Goal: Task Accomplishment & Management: Use online tool/utility

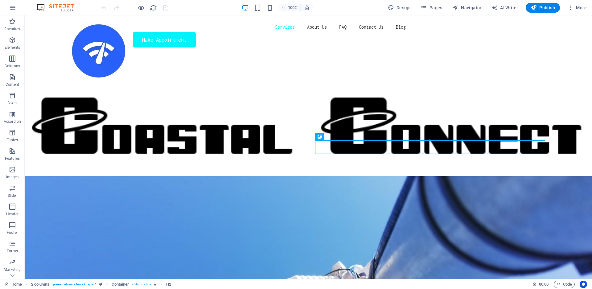
scroll to position [364, 0]
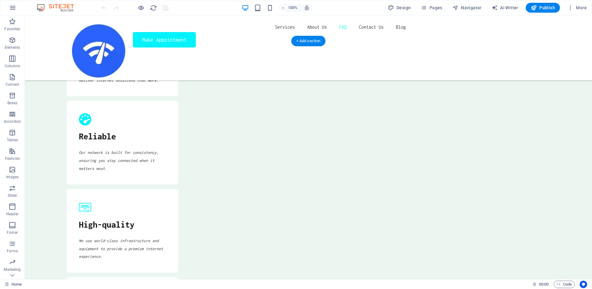
scroll to position [2357, 0]
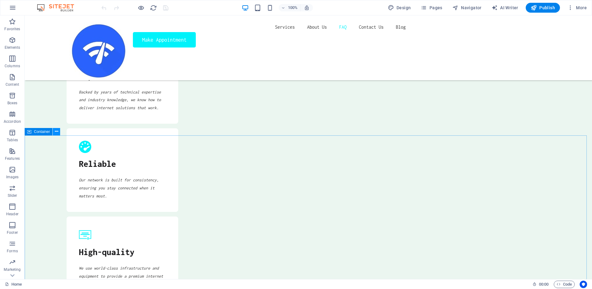
click at [57, 132] on icon at bounding box center [56, 131] width 3 height 6
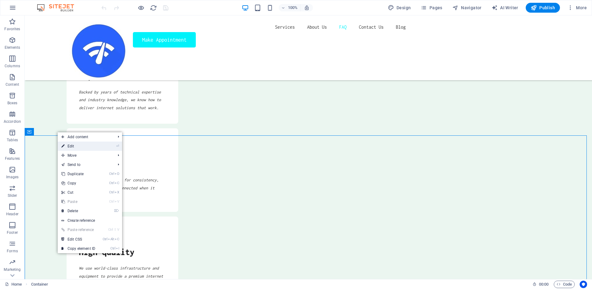
click at [75, 144] on link "⏎ Edit" at bounding box center [78, 145] width 41 height 9
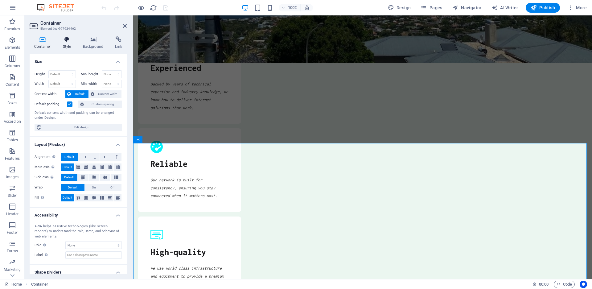
scroll to position [2361, 0]
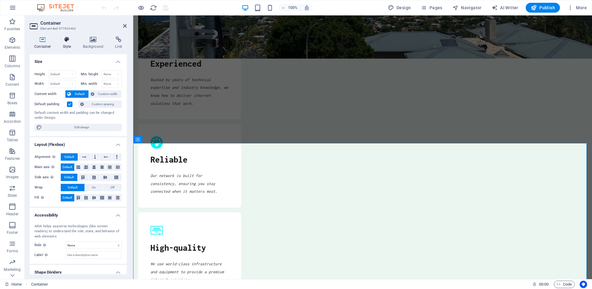
click at [70, 44] on h4 "Style" at bounding box center [68, 42] width 20 height 13
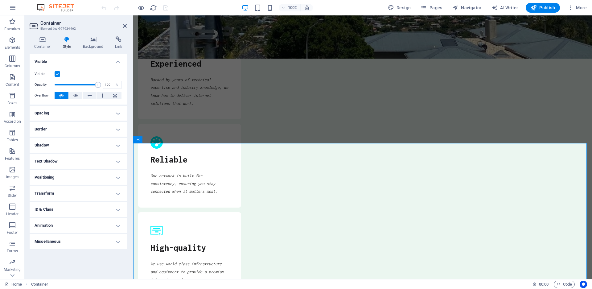
click at [58, 74] on label at bounding box center [58, 74] width 6 height 6
click at [0, 0] on input "Visible" at bounding box center [0, 0] width 0 height 0
click at [125, 25] on icon at bounding box center [125, 25] width 4 height 5
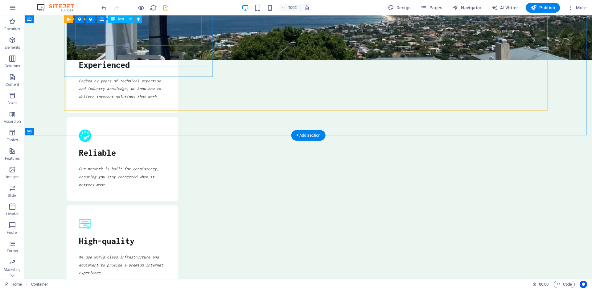
scroll to position [2357, 0]
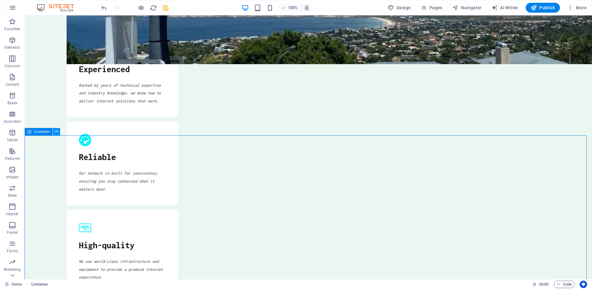
click at [55, 132] on icon at bounding box center [56, 131] width 3 height 6
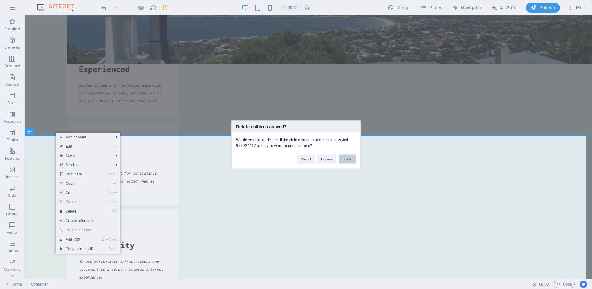
click at [352, 159] on button "Delete" at bounding box center [346, 158] width 17 height 9
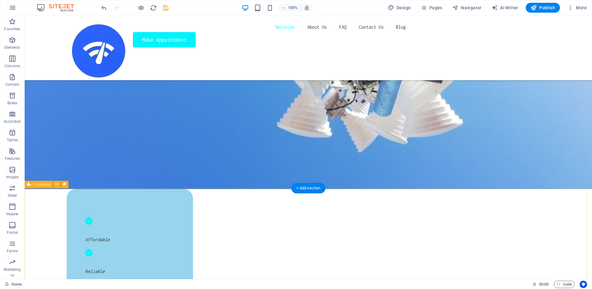
scroll to position [0, 0]
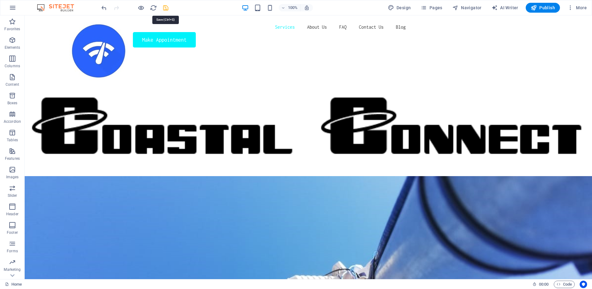
click at [165, 10] on icon "save" at bounding box center [165, 7] width 7 height 7
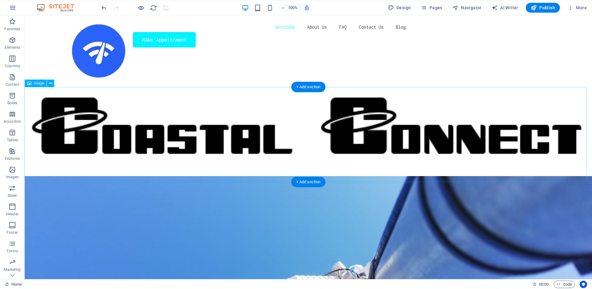
click at [352, 124] on figure at bounding box center [308, 115] width 567 height 122
click at [51, 82] on icon at bounding box center [50, 83] width 3 height 6
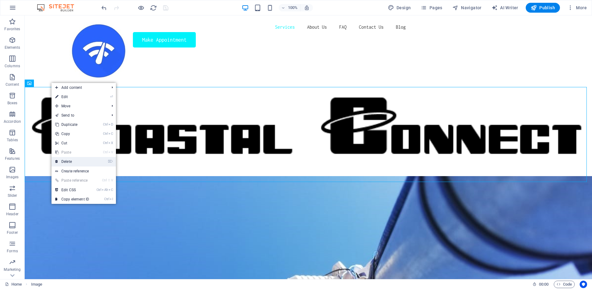
click at [65, 161] on link "⌦ Delete" at bounding box center [71, 161] width 41 height 9
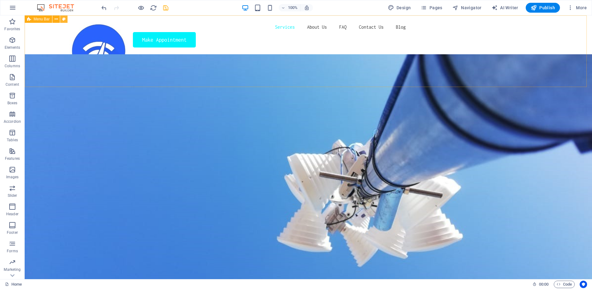
click at [62, 19] on icon at bounding box center [63, 19] width 3 height 6
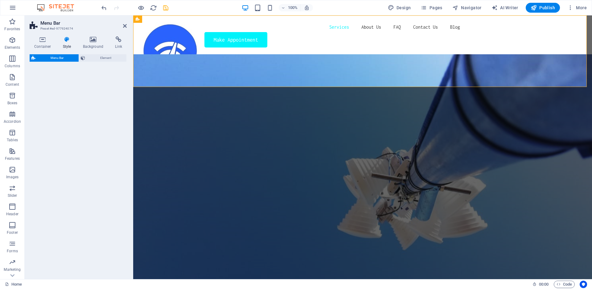
select select "rem"
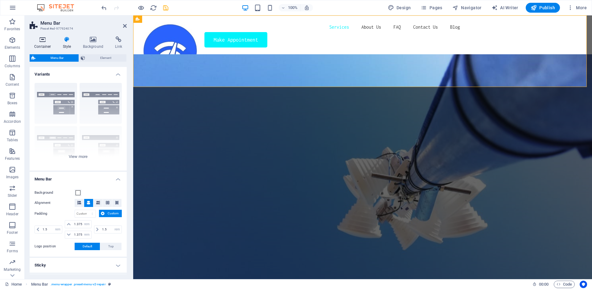
click at [49, 42] on icon at bounding box center [43, 39] width 26 height 6
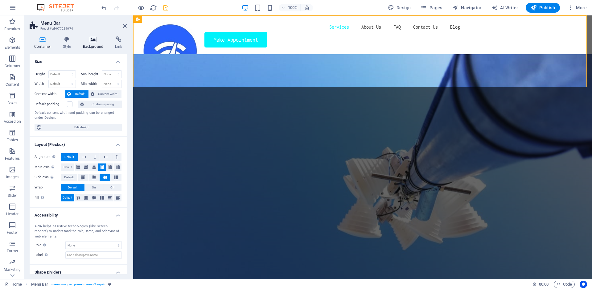
click at [90, 42] on icon at bounding box center [93, 39] width 30 height 6
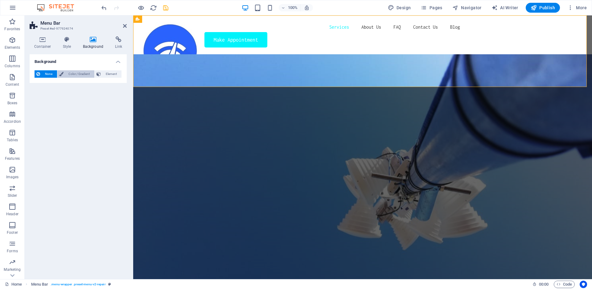
click at [76, 75] on span "Color / Gradient" at bounding box center [78, 73] width 27 height 7
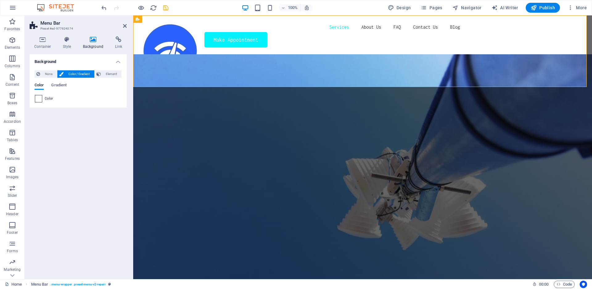
click at [37, 99] on span at bounding box center [38, 98] width 7 height 7
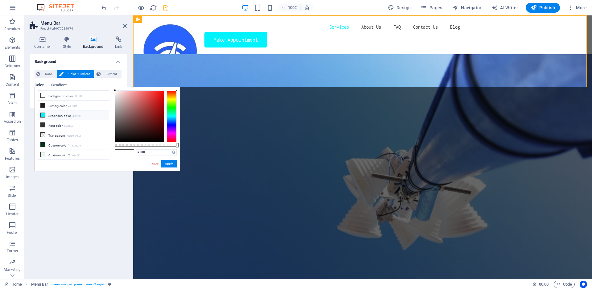
click at [43, 115] on icon at bounding box center [43, 115] width 4 height 4
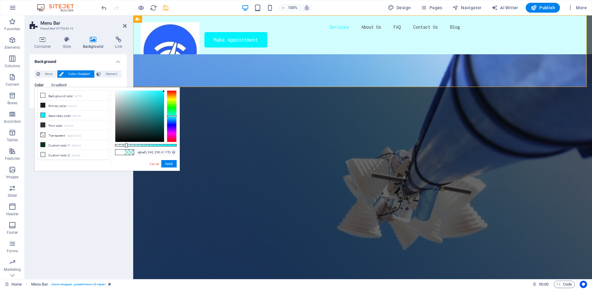
drag, startPoint x: 176, startPoint y: 146, endPoint x: 126, endPoint y: 145, distance: 50.5
click at [126, 145] on div at bounding box center [126, 145] width 2 height 4
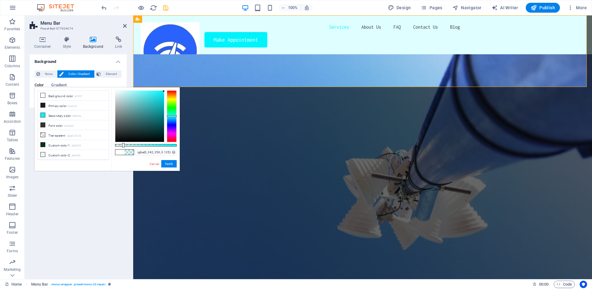
click at [123, 145] on div at bounding box center [123, 145] width 2 height 4
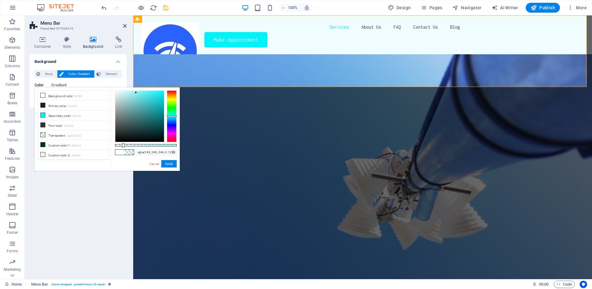
type input "rgba(145, 240, 244, 0.125)"
drag, startPoint x: 161, startPoint y: 92, endPoint x: 135, endPoint y: 92, distance: 26.8
click at [135, 92] on div at bounding box center [139, 116] width 49 height 51
click at [165, 162] on button "Apply" at bounding box center [168, 163] width 15 height 7
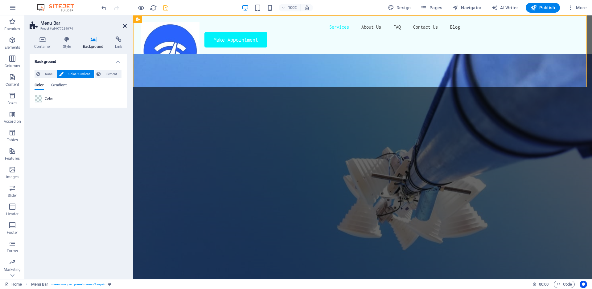
drag, startPoint x: 96, startPoint y: 84, endPoint x: 124, endPoint y: 26, distance: 63.8
click at [124, 26] on icon at bounding box center [125, 25] width 4 height 5
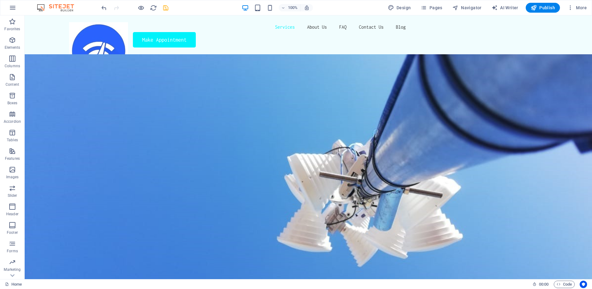
click at [161, 7] on div at bounding box center [134, 8] width 69 height 10
click at [166, 7] on icon "save" at bounding box center [165, 7] width 7 height 7
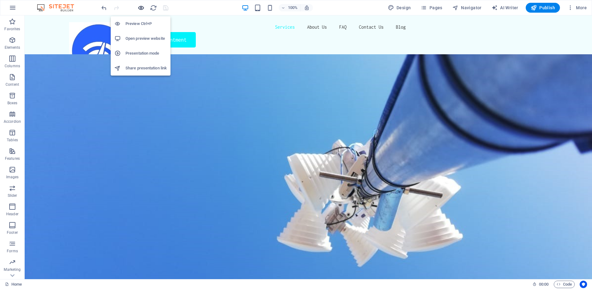
click at [140, 9] on icon "button" at bounding box center [140, 7] width 7 height 7
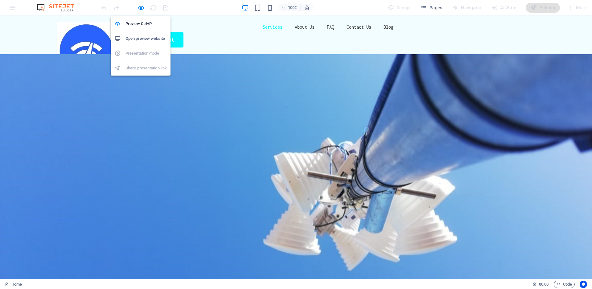
click at [133, 40] on h6 "Open preview website" at bounding box center [145, 38] width 41 height 7
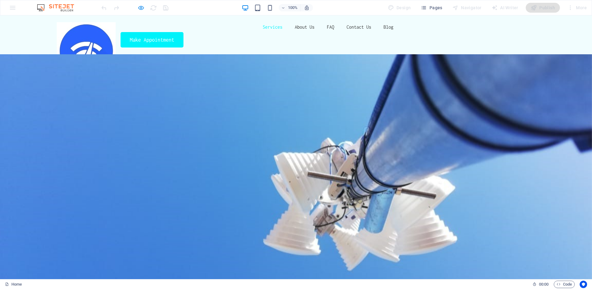
click at [139, 7] on icon "button" at bounding box center [140, 7] width 7 height 7
